Goal: Task Accomplishment & Management: Manage account settings

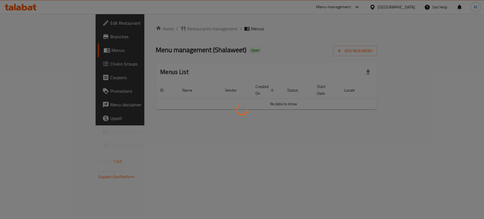
click at [451, 135] on div at bounding box center [242, 109] width 484 height 219
click at [343, 127] on div at bounding box center [242, 109] width 484 height 219
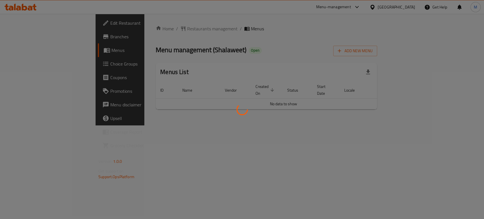
click at [343, 127] on div at bounding box center [242, 109] width 484 height 219
click at [274, 84] on div at bounding box center [242, 109] width 484 height 219
click at [383, 93] on div at bounding box center [242, 109] width 484 height 219
click at [365, 66] on div at bounding box center [242, 109] width 484 height 219
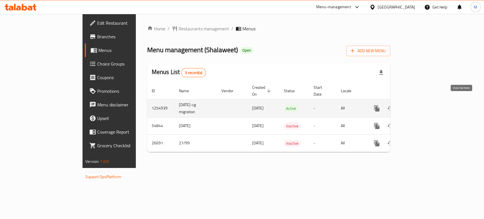
click at [421, 105] on icon "enhanced table" at bounding box center [417, 108] width 7 height 7
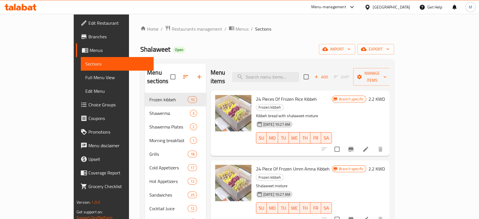
click at [286, 64] on div "Menu items Add Sort Manage items" at bounding box center [300, 77] width 179 height 27
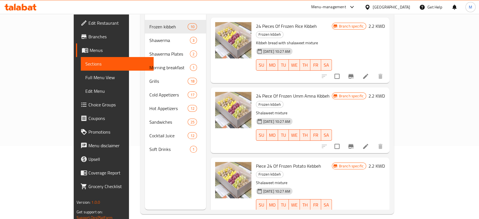
scroll to position [79, 0]
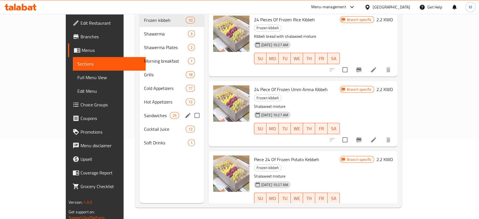
click at [140, 113] on div "Sandwiches 25" at bounding box center [172, 116] width 64 height 14
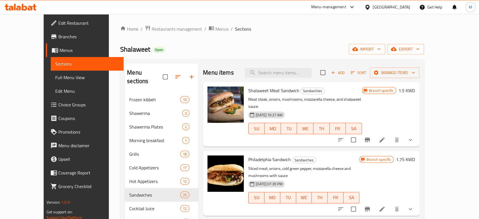
scroll to position [31, 0]
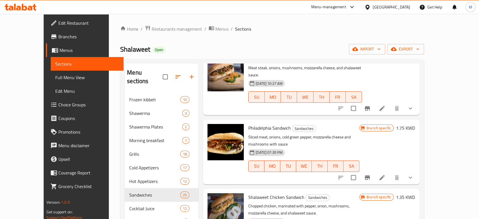
click at [252, 134] on p "Sliced ​​meat, onions, cold green pepper, mozzarella cheese and mushrooms with …" at bounding box center [303, 141] width 111 height 14
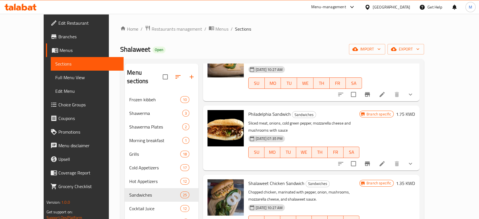
scroll to position [0, 0]
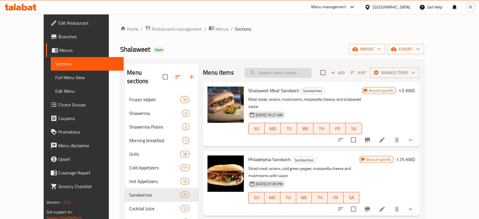
click at [280, 76] on input "search" at bounding box center [278, 73] width 67 height 10
click at [281, 73] on input "search" at bounding box center [278, 73] width 67 height 10
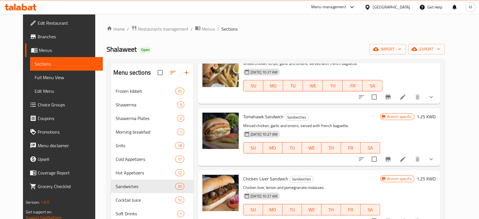
scroll to position [79, 0]
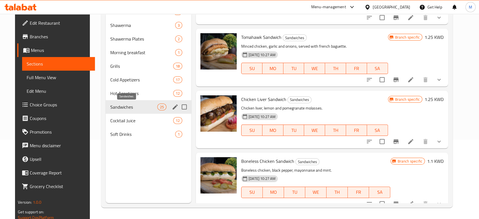
type input "chicken"
click at [145, 107] on span "Sandwiches" at bounding box center [133, 107] width 47 height 7
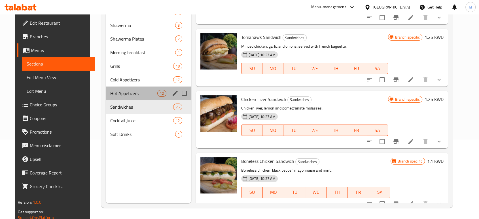
click at [123, 92] on span "Hot Appetizers" at bounding box center [133, 93] width 47 height 7
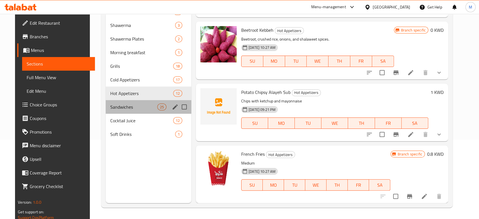
click at [126, 100] on div "Sandwiches 25" at bounding box center [149, 107] width 86 height 14
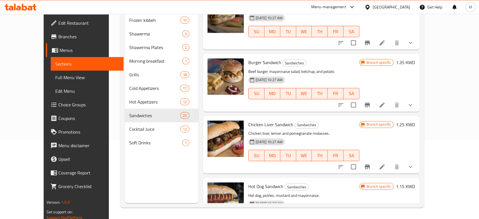
scroll to position [977, 0]
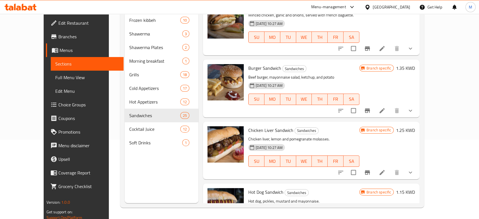
click at [257, 126] on span "Chicken Liver Sandwich" at bounding box center [270, 130] width 45 height 9
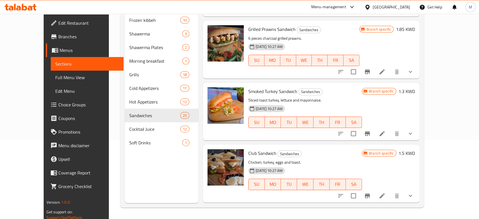
scroll to position [0, 0]
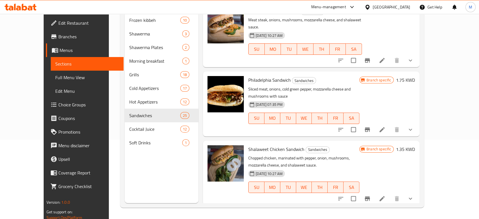
click at [253, 145] on span "Shalaweet Chicken Sandwich" at bounding box center [276, 149] width 56 height 9
copy h6 "Shalaweet Chicken Sandwich"
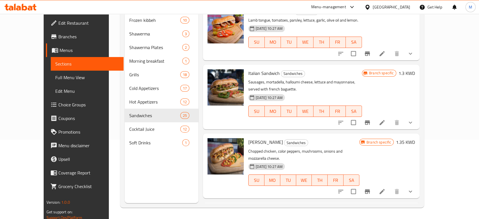
scroll to position [535, 0]
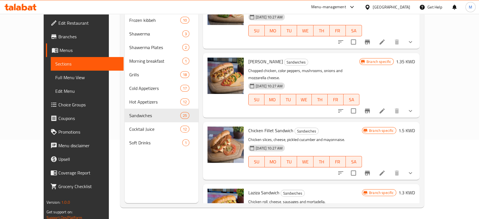
click at [263, 126] on span "Chicken Fillet Sandwich" at bounding box center [270, 130] width 45 height 9
copy h6 "Chicken Fillet Sandwich"
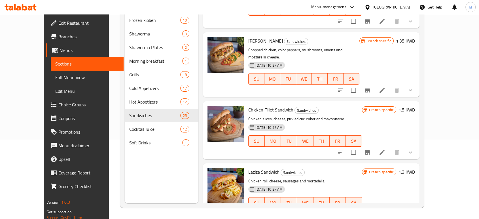
scroll to position [567, 0]
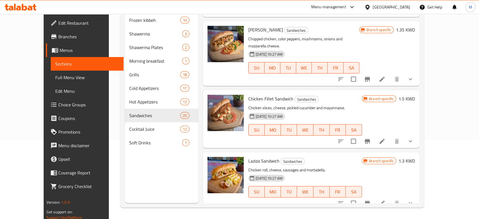
click at [258, 157] on span "Laziza Sandwich" at bounding box center [263, 161] width 31 height 9
copy h6 "Laziza Sandwich"
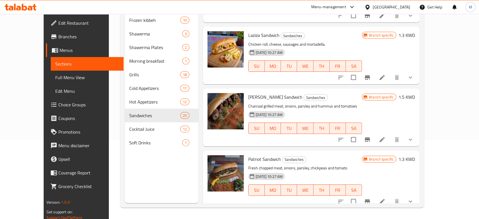
scroll to position [693, 0]
